Goal: Transaction & Acquisition: Purchase product/service

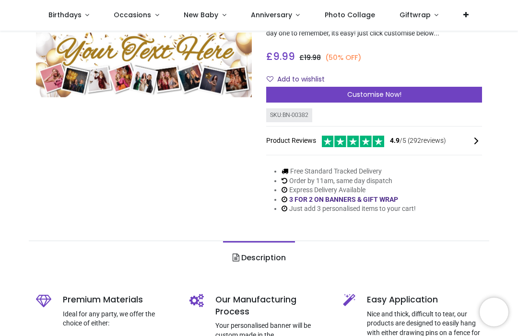
scroll to position [102, 0]
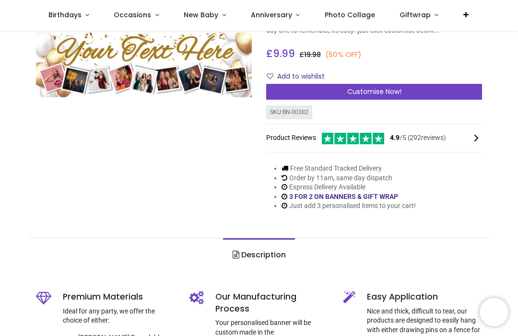
click at [472, 134] on icon at bounding box center [477, 138] width 12 height 12
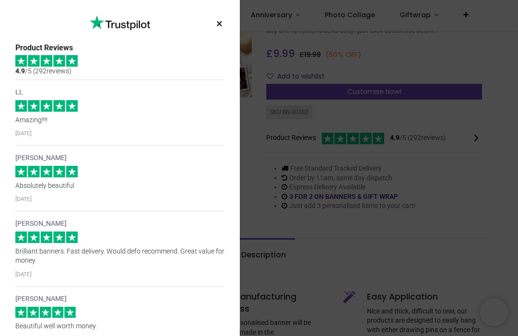
click at [214, 20] on button "×" at bounding box center [219, 23] width 12 height 17
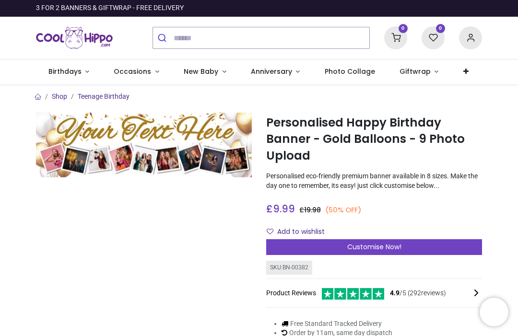
scroll to position [0, 0]
click at [374, 245] on span "Customise Now!" at bounding box center [374, 247] width 54 height 10
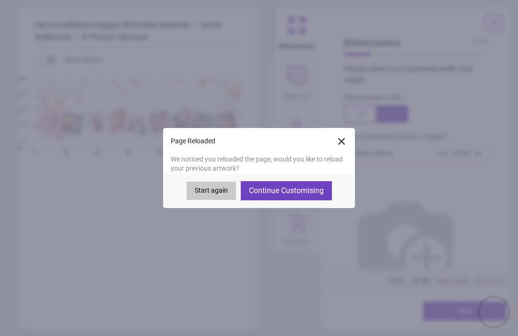
click at [280, 191] on button "Continue Customising" at bounding box center [286, 190] width 91 height 19
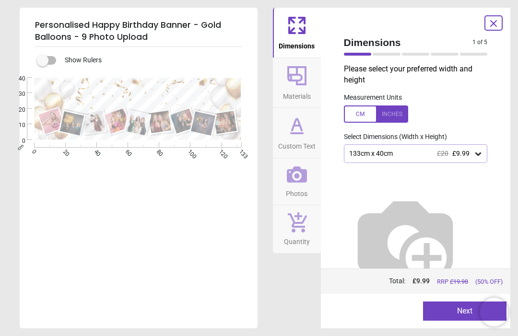
type textarea "**********"
click at [481, 157] on icon at bounding box center [478, 154] width 10 height 10
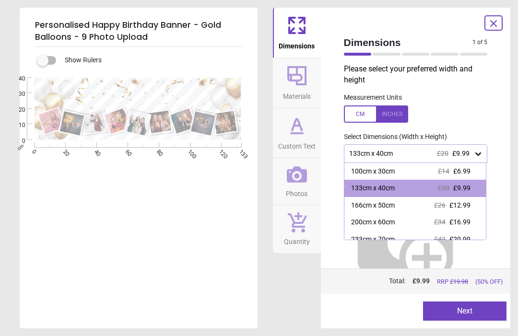
click at [382, 197] on div "166cm x 50cm £26 £12.99" at bounding box center [415, 205] width 142 height 17
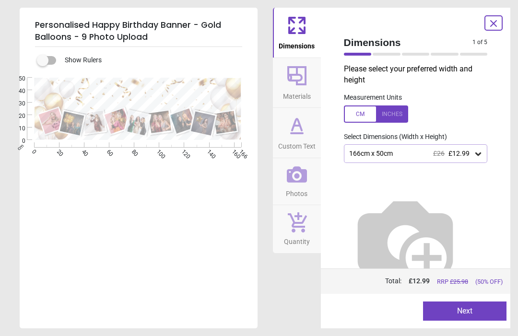
click at [453, 306] on button "Next" at bounding box center [464, 311] width 83 height 19
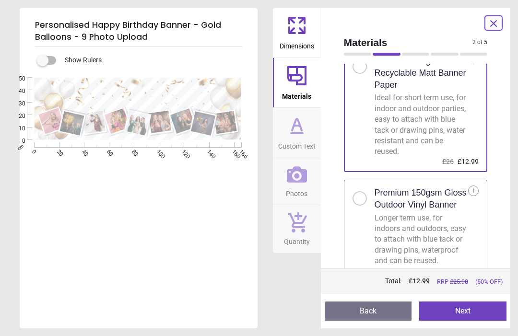
scroll to position [34, 0]
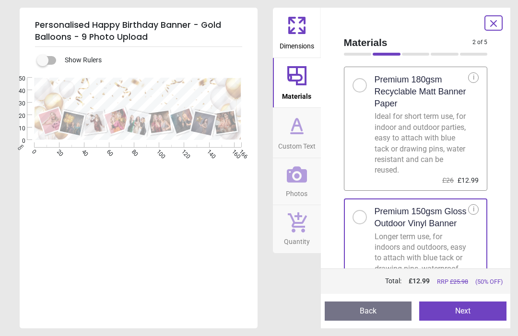
scroll to position [15, 0]
click at [472, 210] on div "i" at bounding box center [473, 210] width 11 height 11
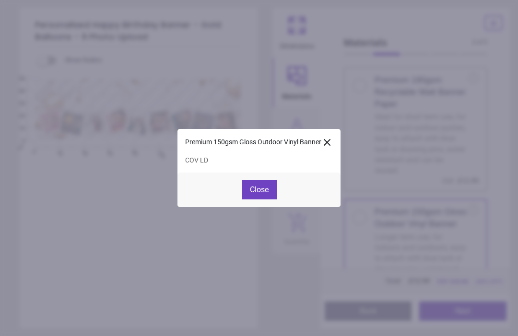
click at [328, 140] on icon at bounding box center [327, 143] width 6 height 6
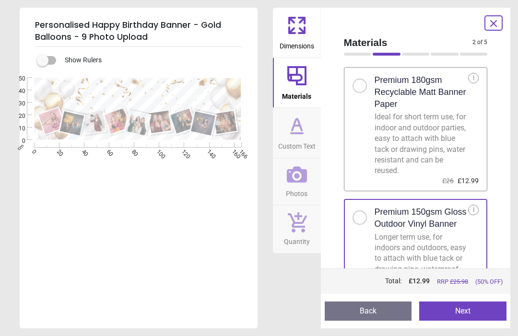
click at [364, 78] on div at bounding box center [364, 83] width 22 height 20
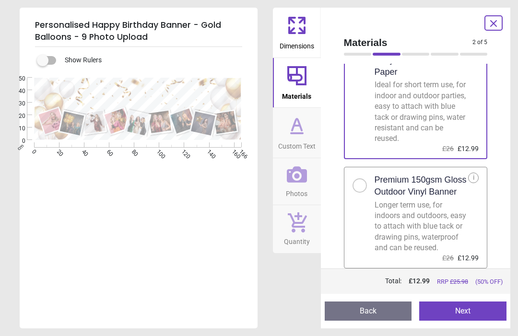
scroll to position [54, 0]
click at [458, 309] on button "Next" at bounding box center [462, 311] width 87 height 19
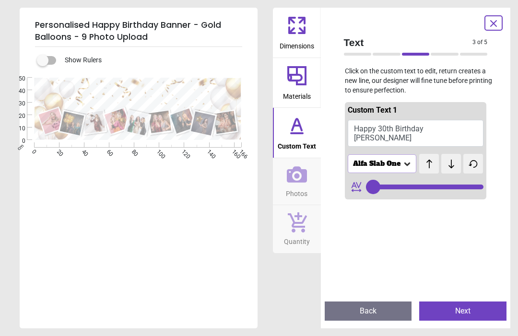
type input "**"
click at [383, 310] on button "Back" at bounding box center [368, 311] width 87 height 19
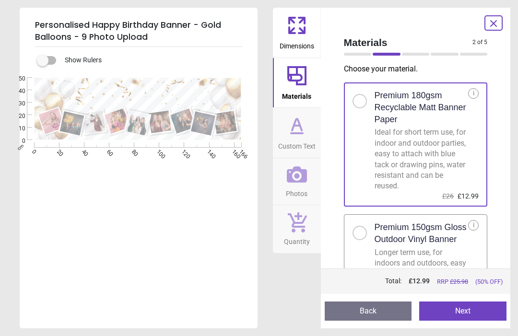
click at [461, 312] on button "Next" at bounding box center [462, 311] width 87 height 19
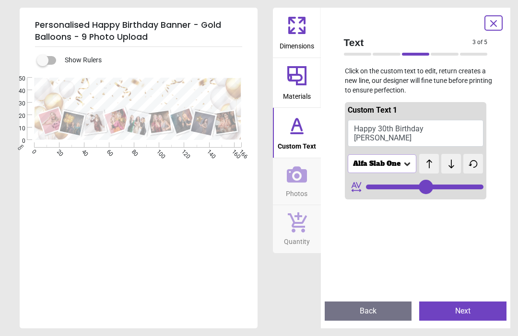
click at [407, 163] on icon at bounding box center [407, 164] width 6 height 3
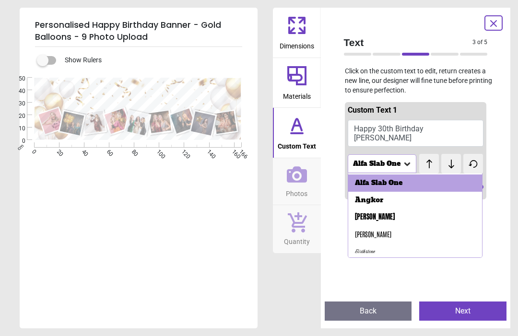
scroll to position [32, 0]
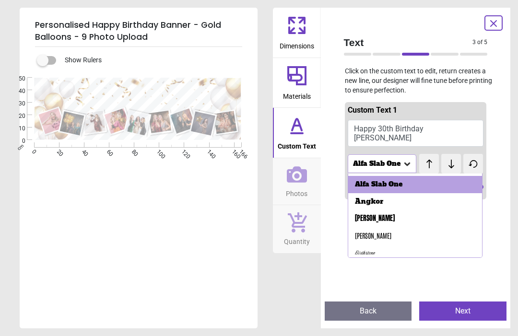
click at [364, 215] on div "Anton" at bounding box center [375, 219] width 40 height 10
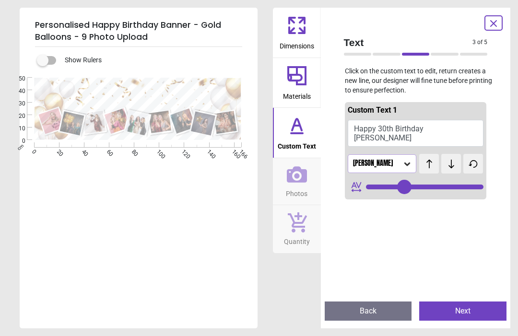
click at [406, 154] on div "Anton" at bounding box center [382, 163] width 69 height 18
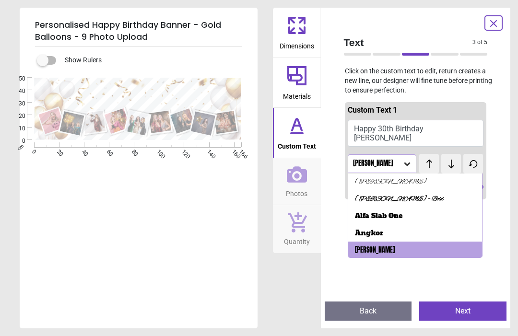
click at [386, 212] on div "Alfa Slab One" at bounding box center [378, 217] width 47 height 10
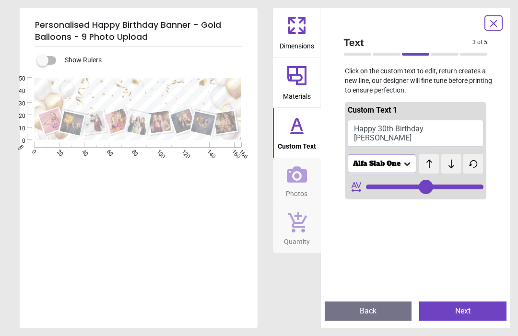
click at [411, 160] on icon at bounding box center [407, 164] width 10 height 10
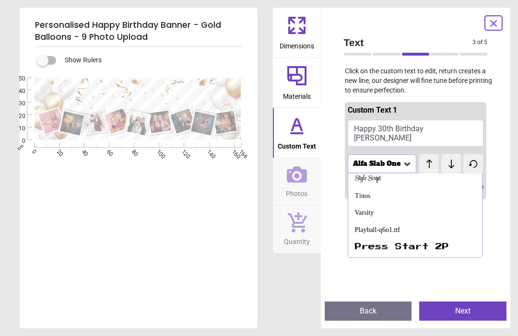
scroll to position [162, 0]
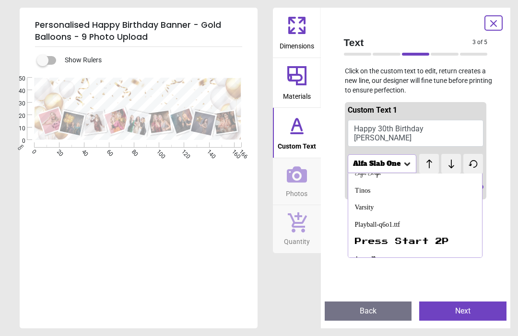
click at [372, 203] on div "Varsity" at bounding box center [364, 208] width 19 height 10
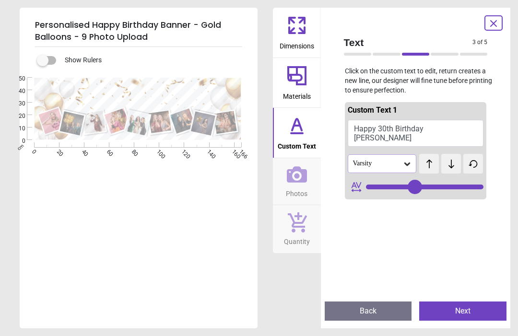
click at [413, 161] on div "Varsity" at bounding box center [382, 163] width 69 height 18
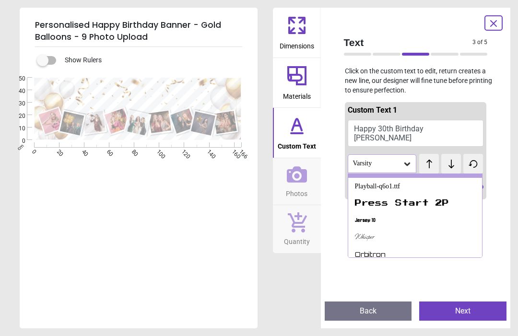
scroll to position [200, 0]
click at [417, 200] on div "Press Start 2P" at bounding box center [402, 205] width 94 height 10
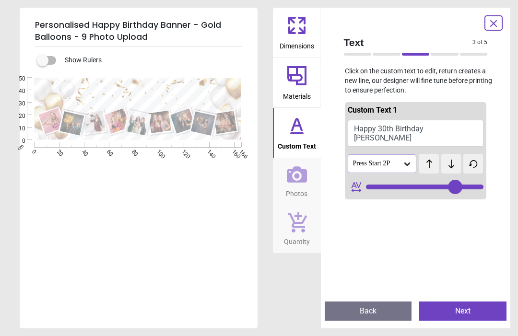
click at [410, 163] on icon at bounding box center [407, 164] width 10 height 10
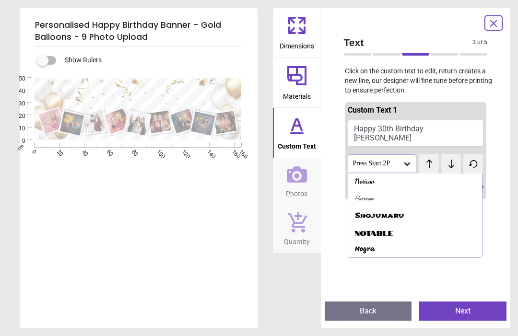
scroll to position [377, 0]
click at [382, 228] on div "Notable" at bounding box center [374, 233] width 38 height 10
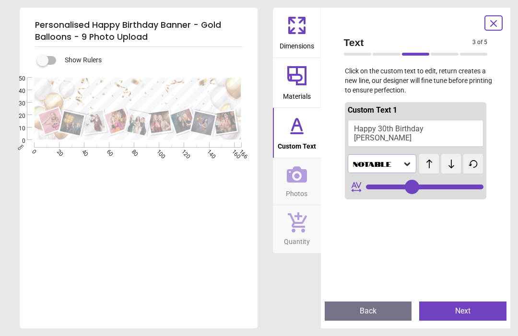
click at [410, 163] on icon at bounding box center [407, 164] width 10 height 10
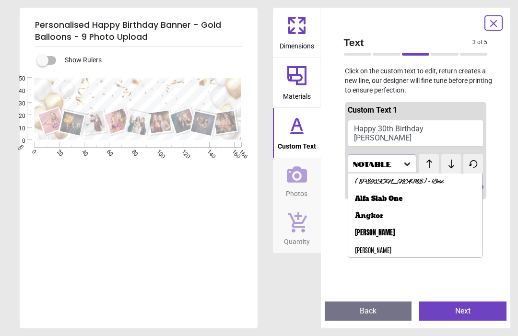
scroll to position [18, 0]
click at [363, 228] on div "Anton" at bounding box center [375, 233] width 40 height 10
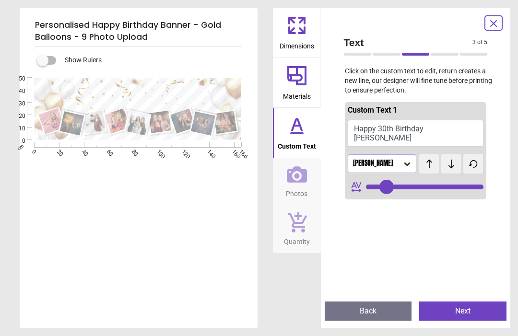
click at [411, 162] on icon at bounding box center [407, 164] width 10 height 10
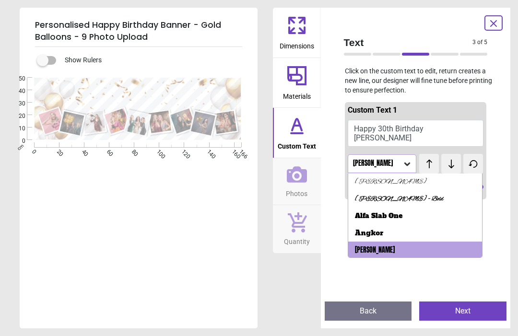
scroll to position [0, 0]
click at [388, 212] on div "Alfa Slab One" at bounding box center [378, 217] width 47 height 10
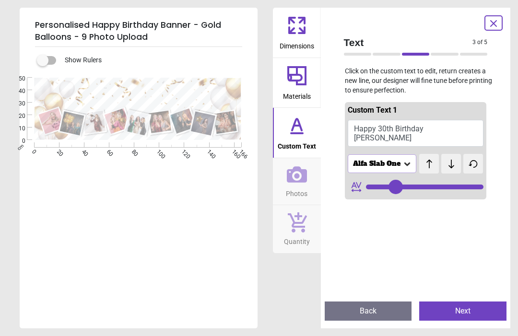
click at [409, 163] on icon at bounding box center [407, 164] width 6 height 3
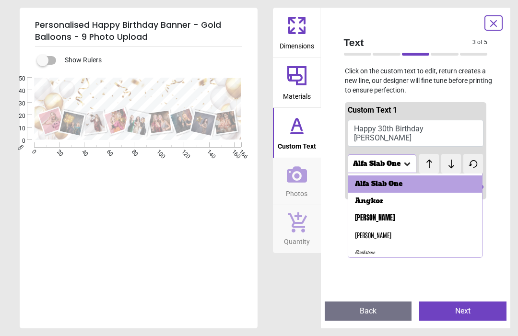
scroll to position [34, 0]
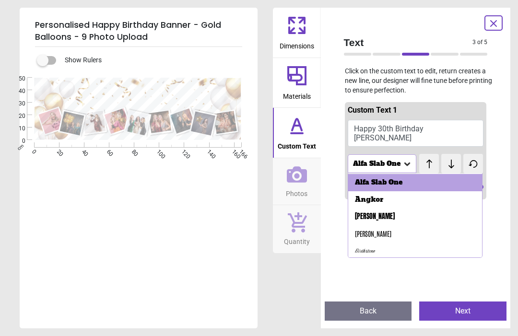
click at [365, 212] on div "Anton" at bounding box center [375, 217] width 40 height 10
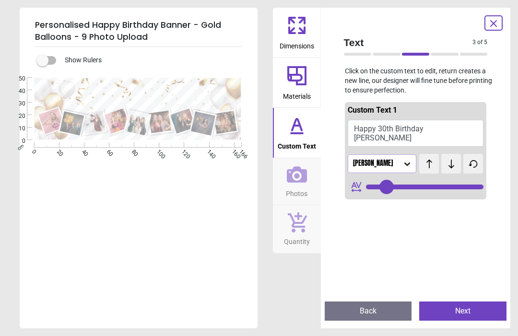
click at [410, 163] on icon at bounding box center [407, 164] width 6 height 3
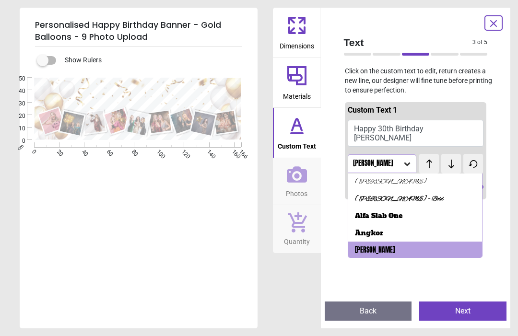
click at [388, 212] on div "Alfa Slab One" at bounding box center [378, 217] width 47 height 10
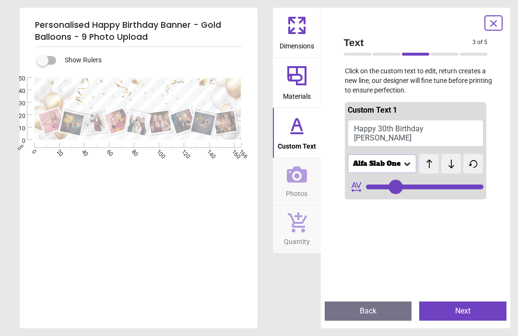
click at [411, 159] on icon at bounding box center [407, 164] width 10 height 10
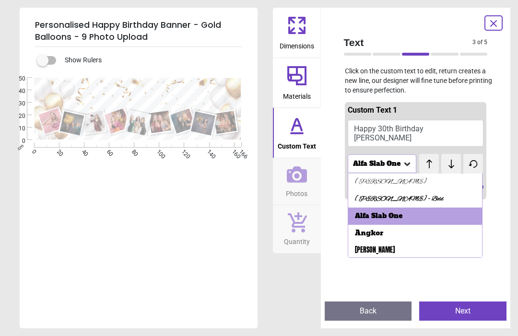
click at [373, 242] on div "Anton" at bounding box center [415, 250] width 134 height 17
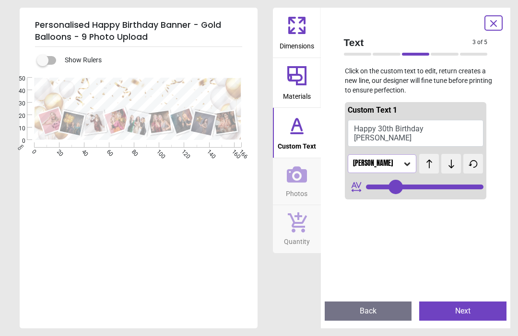
type input "**"
click at [459, 304] on button "Next" at bounding box center [462, 311] width 87 height 19
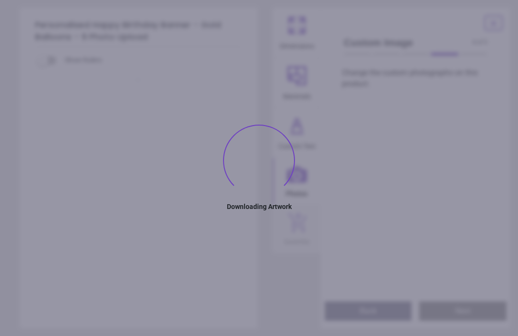
type textarea "**********"
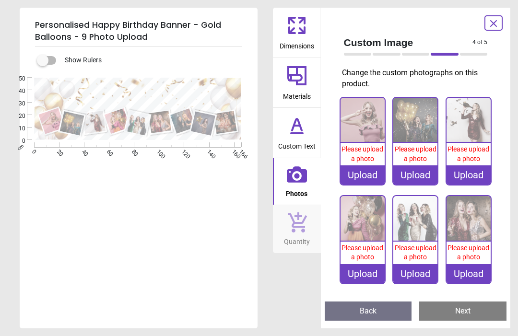
click at [366, 174] on div "Upload" at bounding box center [363, 174] width 44 height 19
click at [363, 176] on div "Upload" at bounding box center [363, 174] width 44 height 19
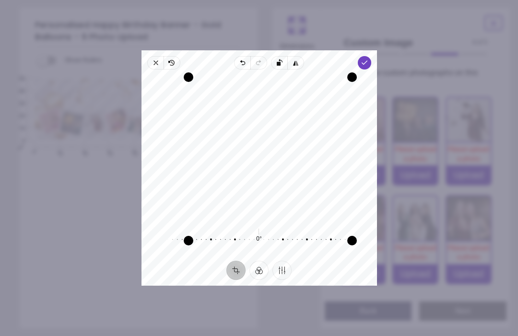
click at [152, 59] on icon "button" at bounding box center [156, 63] width 8 height 8
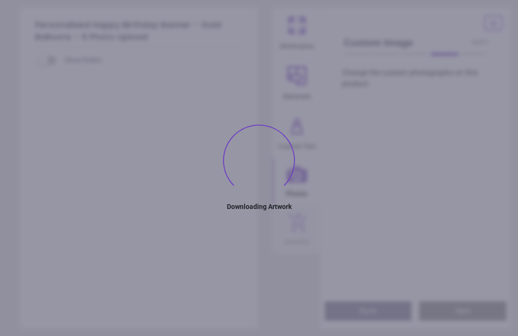
type textarea "**********"
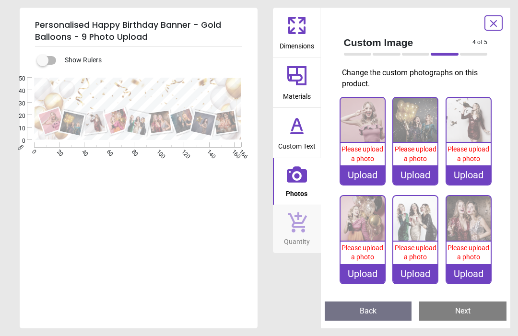
click at [369, 170] on div "Upload" at bounding box center [363, 174] width 44 height 19
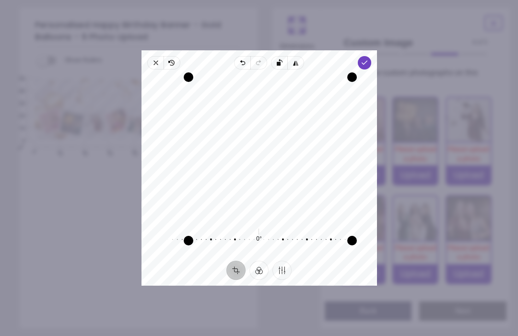
click at [368, 59] on icon "button" at bounding box center [364, 63] width 8 height 8
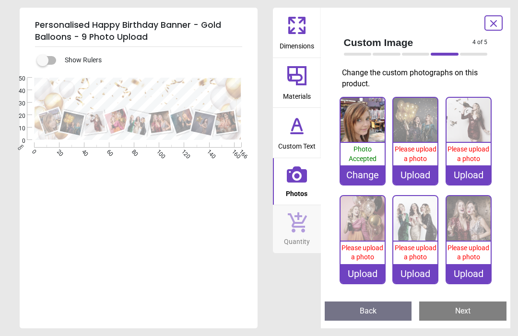
click at [510, 213] on div "Personalised Happy Birthday Banner - Gold Balloons - 9 Photo Upload Show Rulers…" at bounding box center [259, 168] width 518 height 336
click at [421, 173] on div "Upload" at bounding box center [415, 174] width 44 height 19
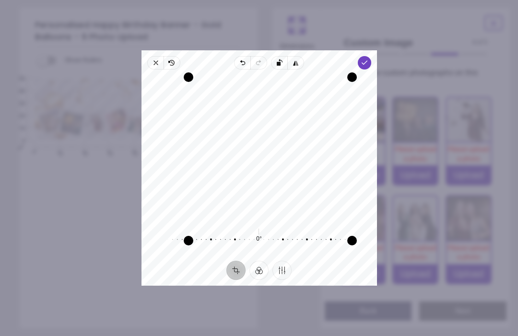
click at [371, 56] on span "Done" at bounding box center [363, 62] width 13 height 13
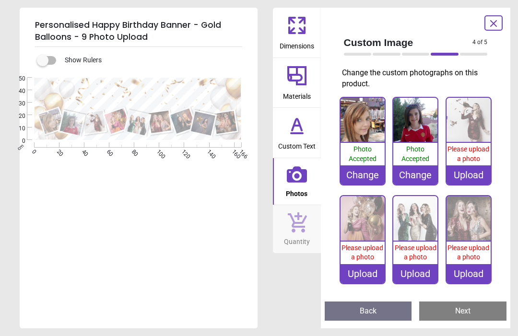
click at [471, 171] on div "Upload" at bounding box center [469, 174] width 44 height 19
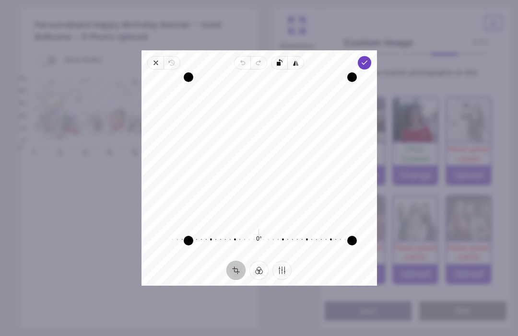
click at [371, 56] on span "Done" at bounding box center [363, 62] width 13 height 13
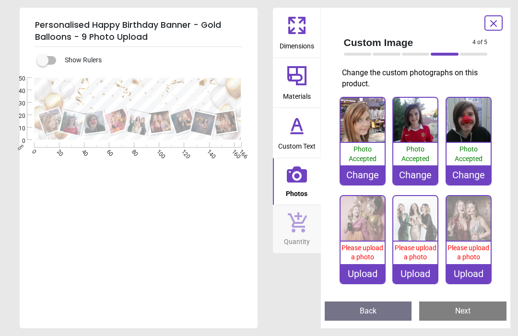
click at [355, 272] on div "Upload" at bounding box center [363, 273] width 44 height 19
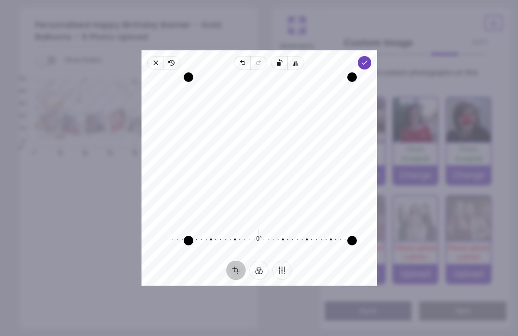
click at [371, 56] on span "Done" at bounding box center [363, 62] width 13 height 13
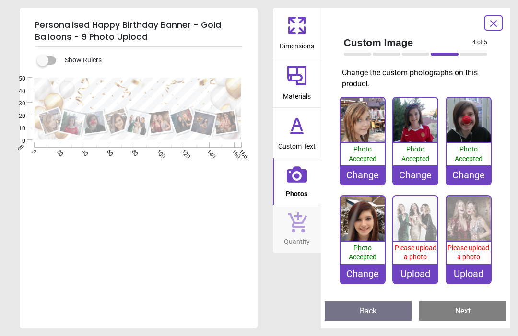
click at [415, 272] on div "Upload" at bounding box center [415, 273] width 44 height 19
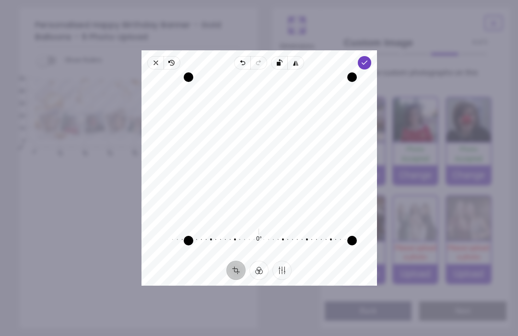
click at [371, 56] on span "Done" at bounding box center [363, 62] width 13 height 13
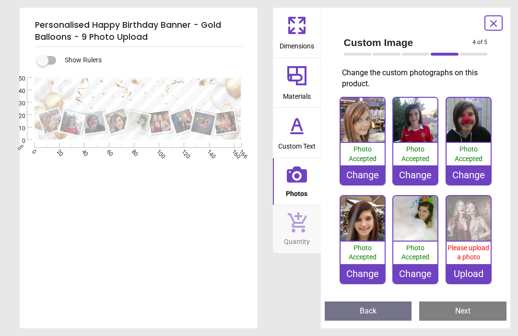
click at [470, 274] on div "Upload" at bounding box center [469, 273] width 44 height 19
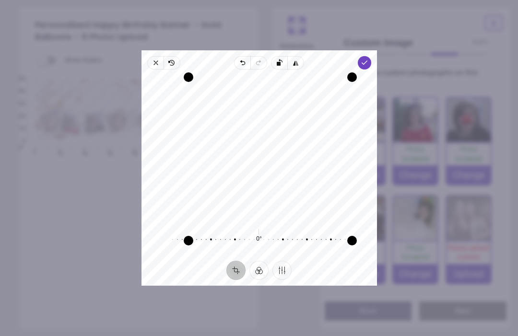
click at [371, 56] on span "Done" at bounding box center [363, 62] width 13 height 13
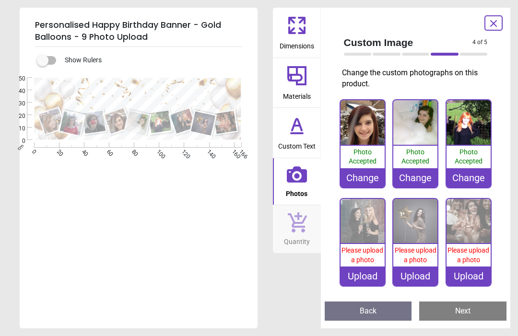
scroll to position [96, 0]
click at [364, 273] on div "Upload" at bounding box center [363, 276] width 44 height 19
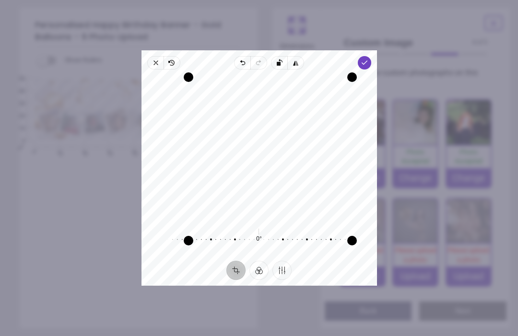
click at [368, 59] on icon "button" at bounding box center [364, 63] width 8 height 8
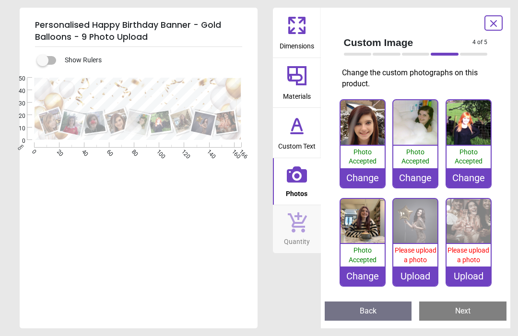
click at [418, 275] on div "Upload" at bounding box center [415, 276] width 44 height 19
